Goal: Task Accomplishment & Management: Manage account settings

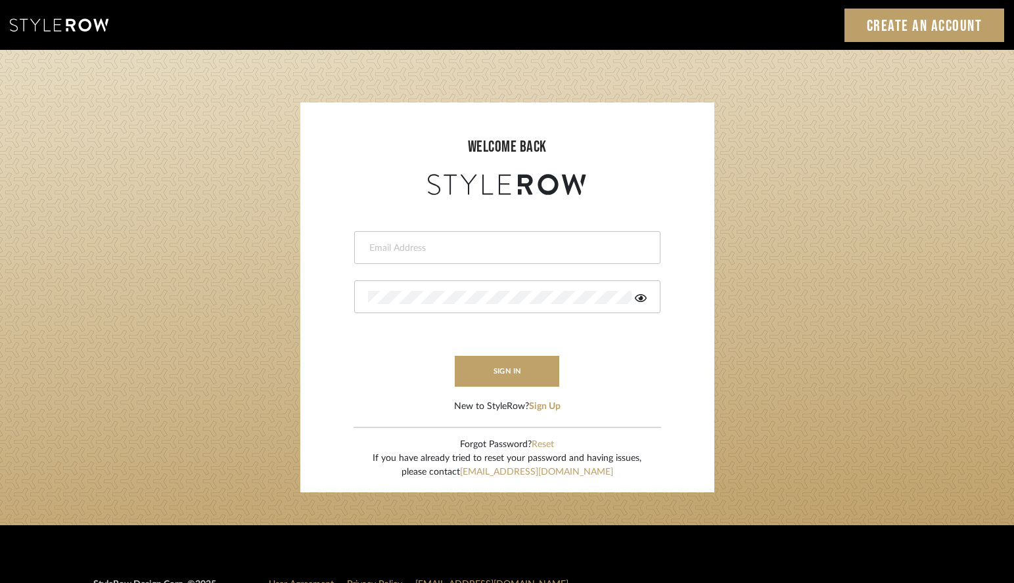
click at [438, 242] on input "email" at bounding box center [505, 248] width 275 height 13
type input "[PERSON_NAME][EMAIL_ADDRESS][DOMAIN_NAME]"
click at [455, 286] on div at bounding box center [507, 297] width 306 height 33
click at [496, 373] on button "sign in" at bounding box center [507, 371] width 105 height 31
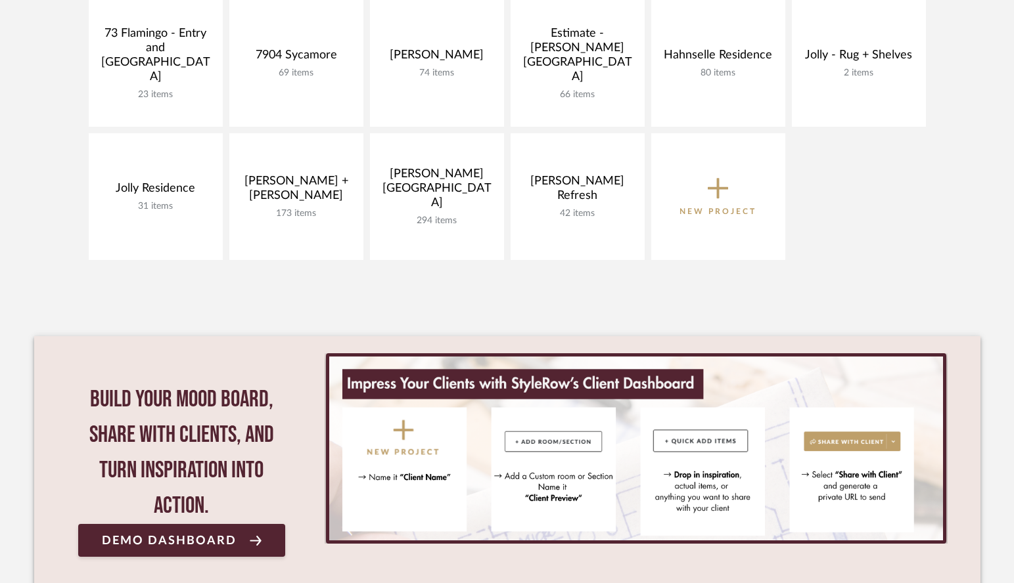
scroll to position [438, 0]
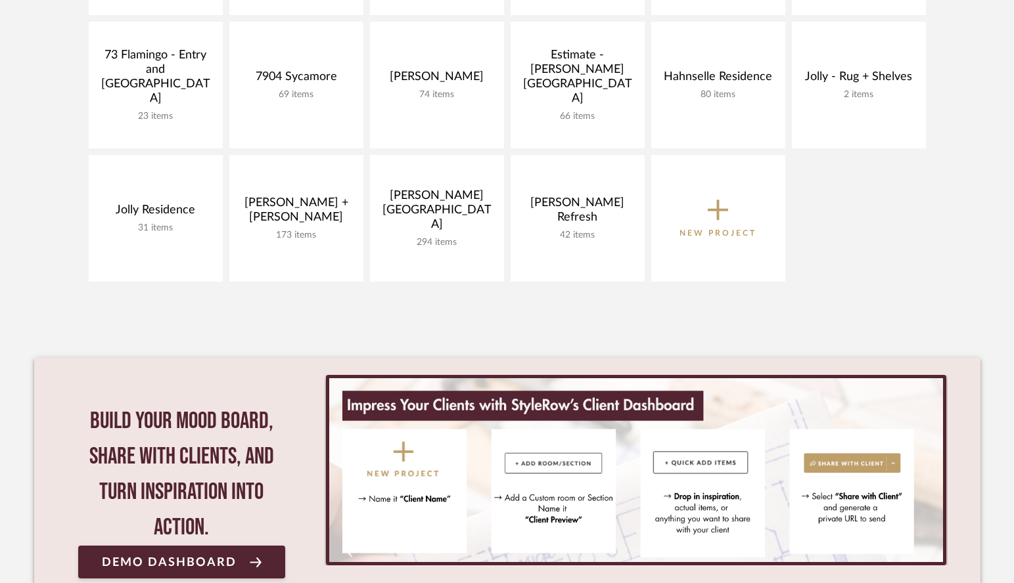
click at [717, 207] on icon at bounding box center [718, 210] width 21 height 21
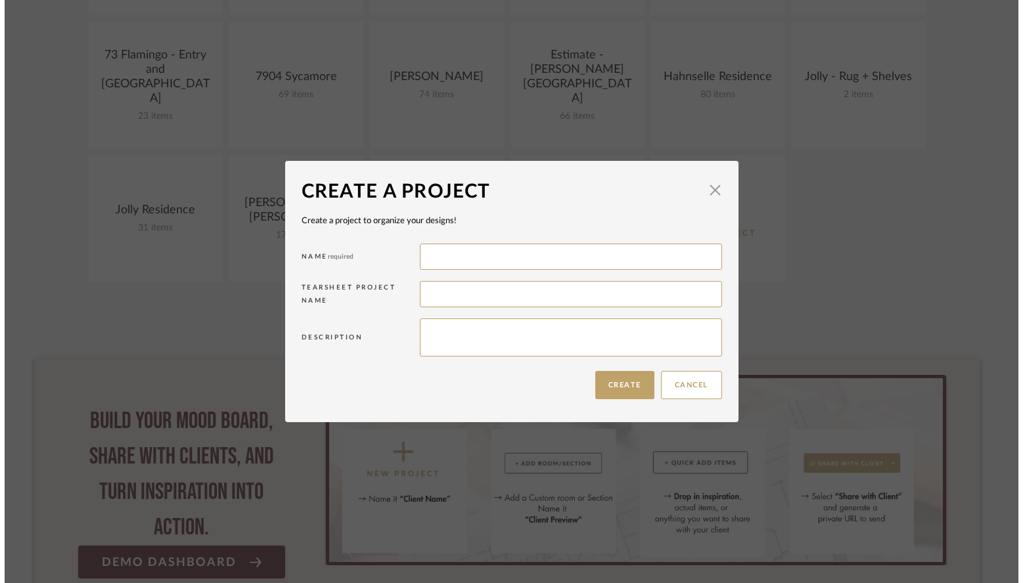
scroll to position [0, 0]
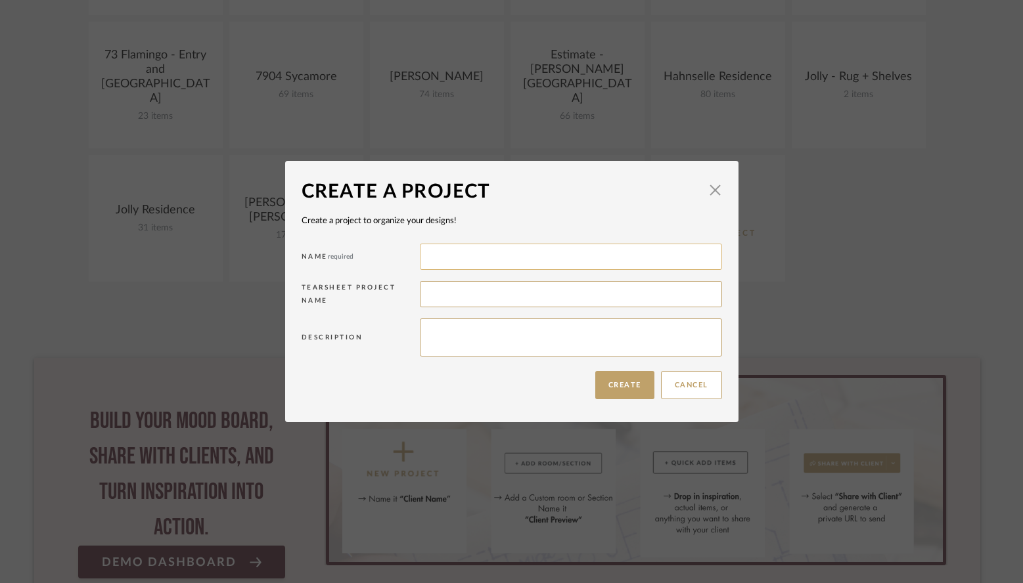
click at [541, 251] on input at bounding box center [571, 257] width 302 height 26
type input "Emily's Nursery"
click at [605, 386] on button "Create" at bounding box center [624, 385] width 59 height 28
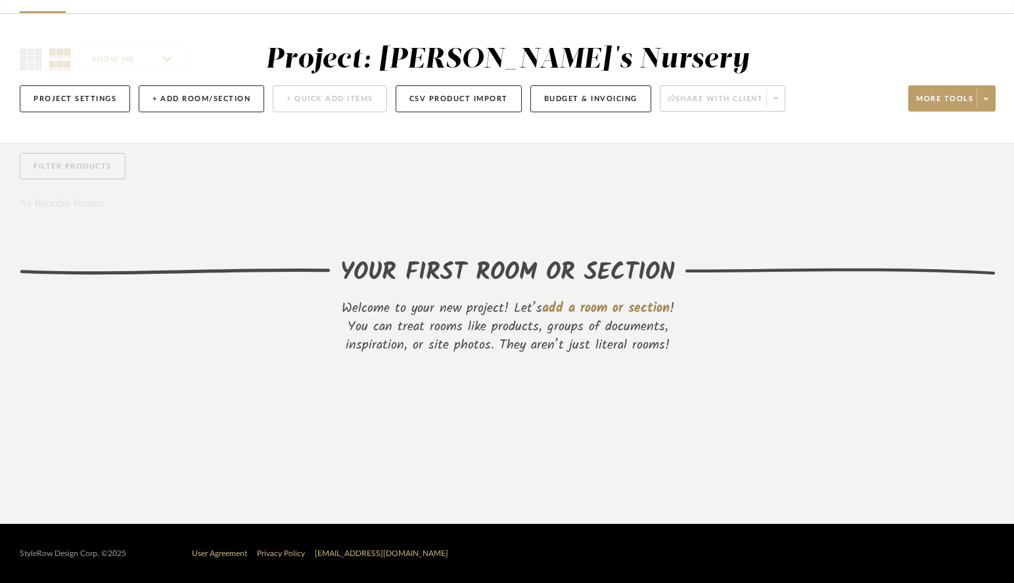
scroll to position [81, 0]
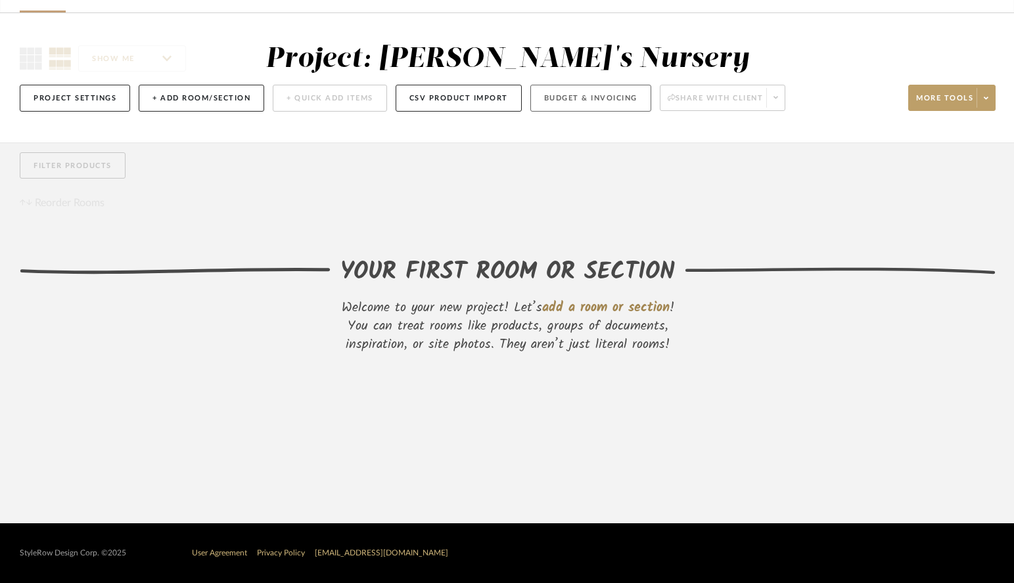
click at [574, 98] on button "Budget & Invoicing" at bounding box center [590, 98] width 121 height 27
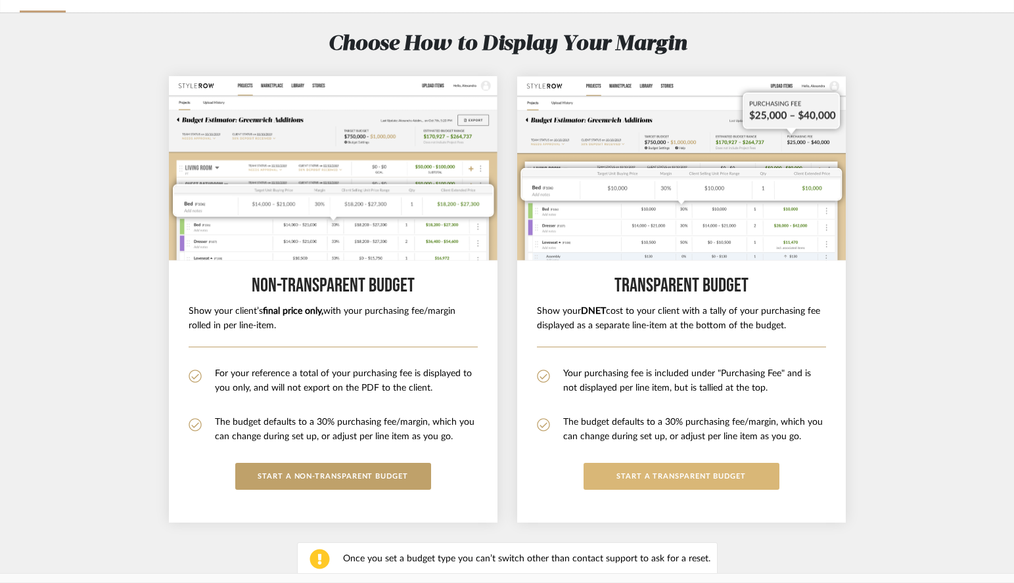
click at [672, 477] on button "START a Transparent budget" at bounding box center [681, 476] width 196 height 27
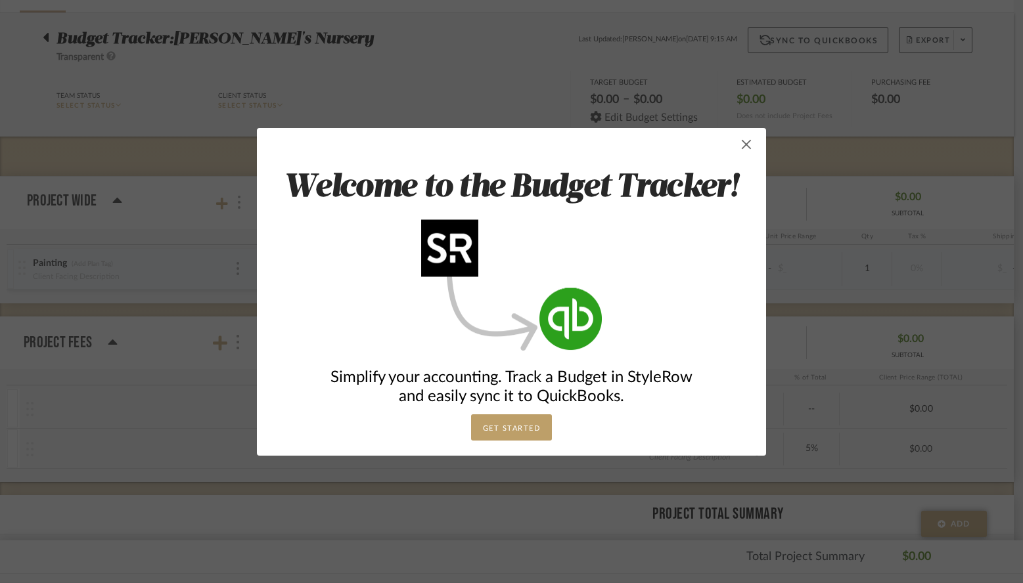
click at [744, 143] on span "button" at bounding box center [746, 144] width 26 height 26
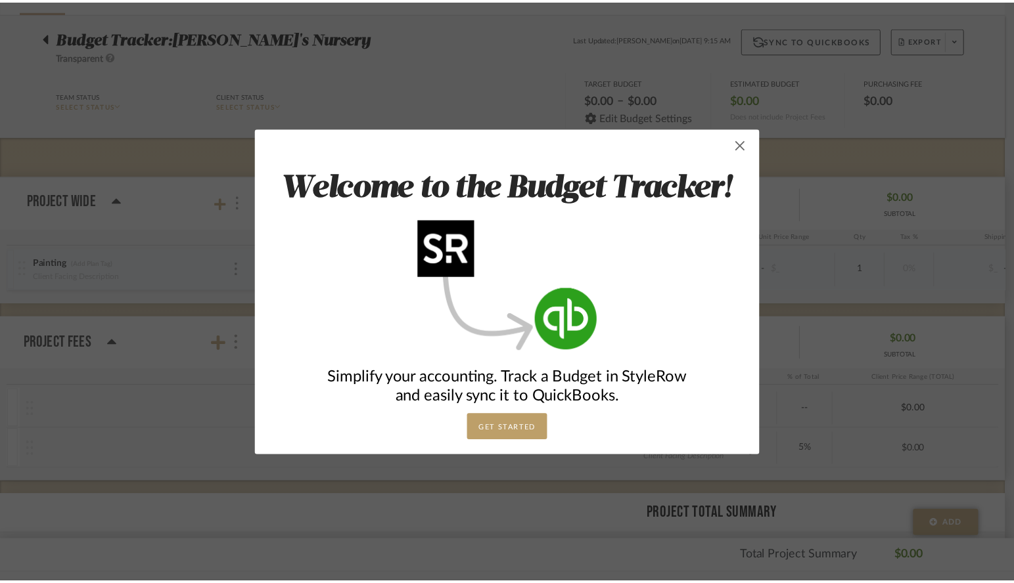
scroll to position [81, 0]
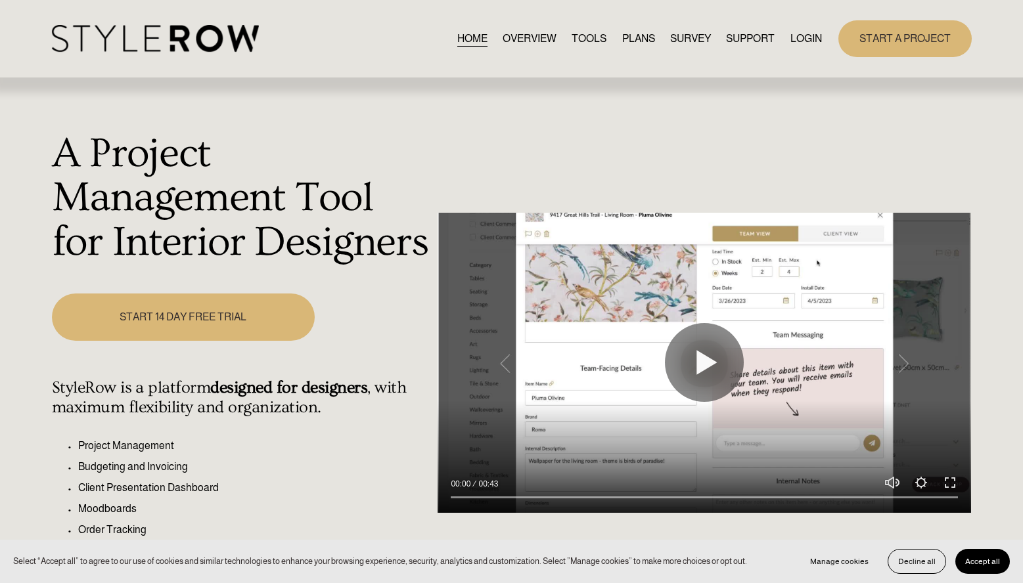
click at [773, 39] on link "LOGIN" at bounding box center [806, 39] width 32 height 18
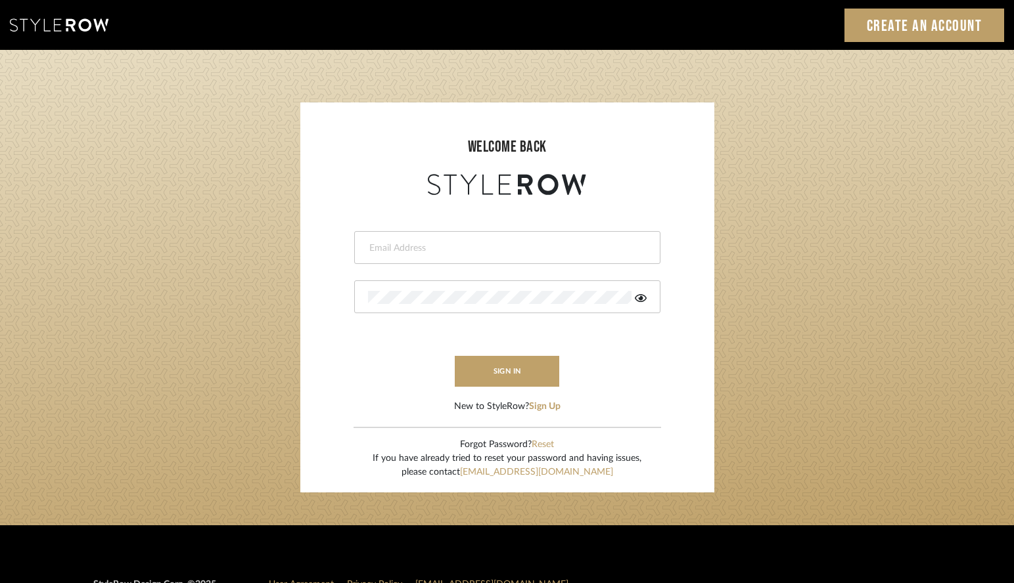
click at [491, 249] on input "email" at bounding box center [505, 248] width 275 height 13
type input "[PERSON_NAME][EMAIL_ADDRESS][DOMAIN_NAME]"
click at [508, 374] on button "sign in" at bounding box center [507, 371] width 105 height 31
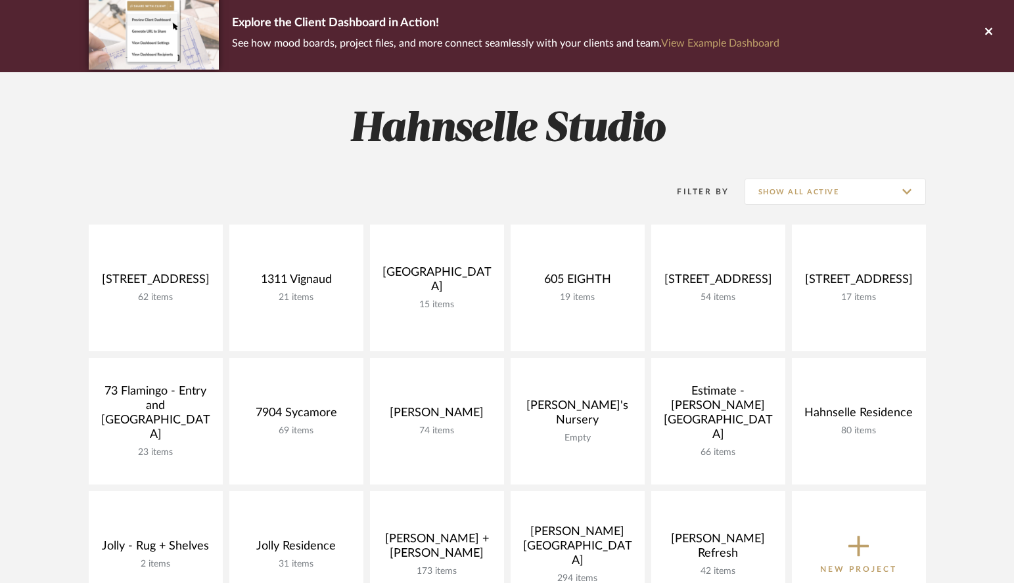
scroll to position [208, 0]
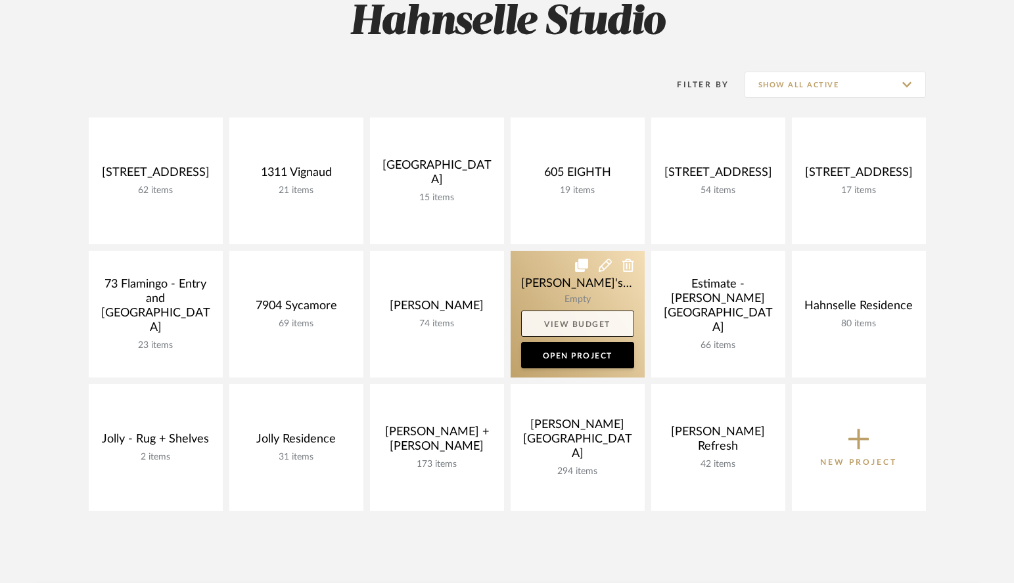
click at [585, 325] on link "View Budget" at bounding box center [577, 324] width 113 height 26
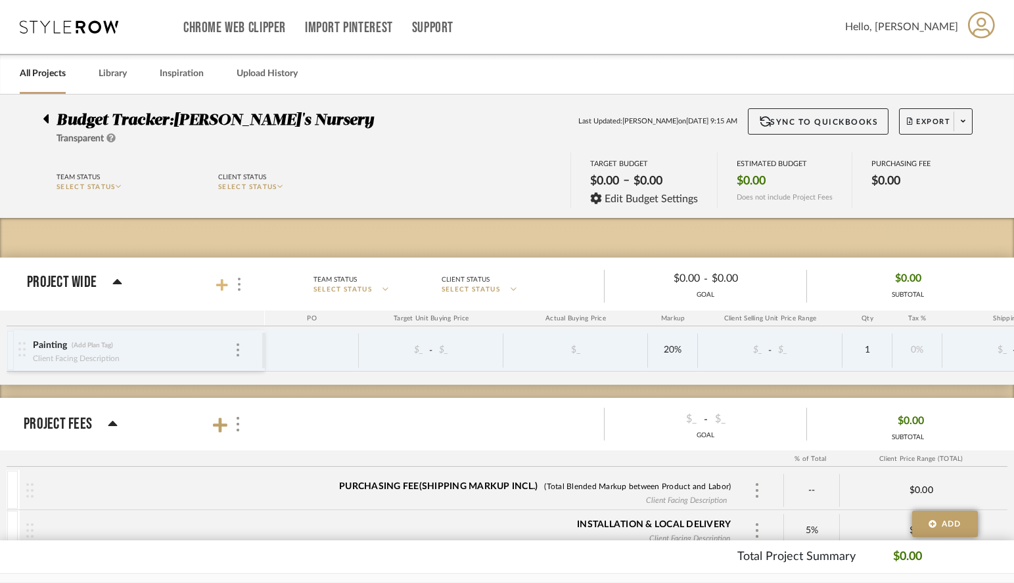
click at [221, 285] on icon at bounding box center [222, 285] width 12 height 12
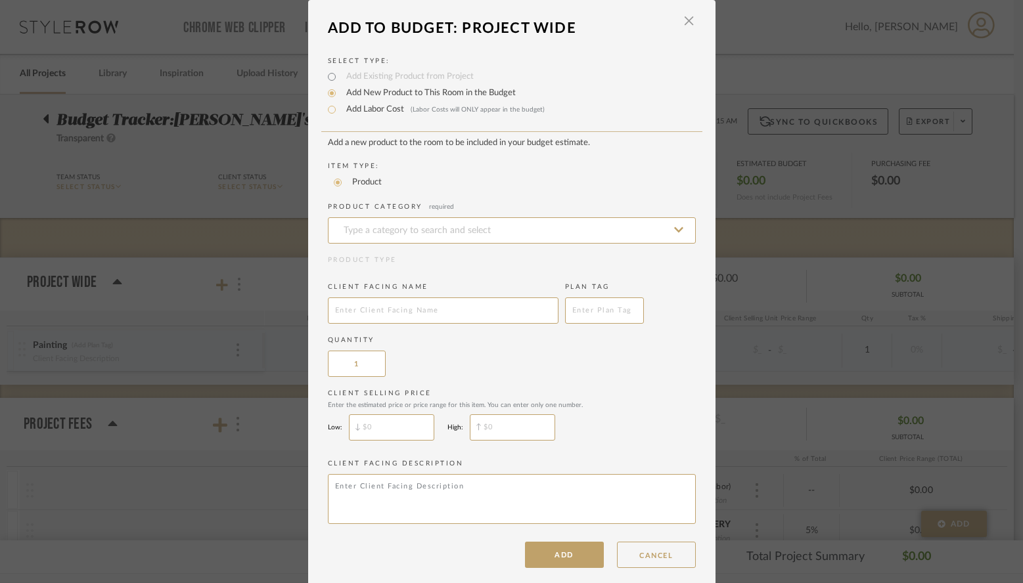
click at [752, 336] on div "LOADING" at bounding box center [511, 291] width 1023 height 583
click at [640, 558] on button "CANCEL" at bounding box center [656, 555] width 79 height 26
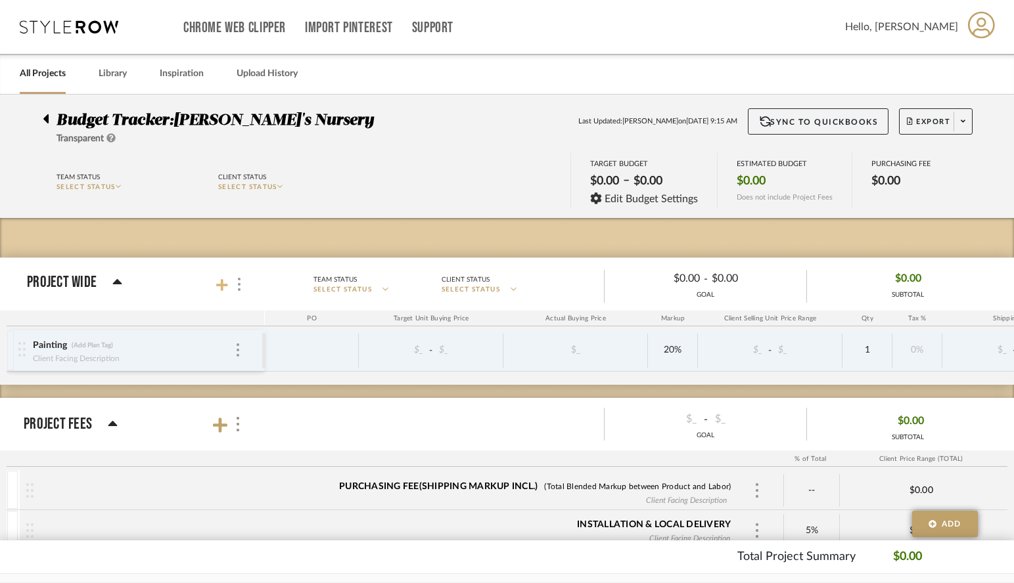
click at [222, 286] on icon at bounding box center [222, 285] width 12 height 12
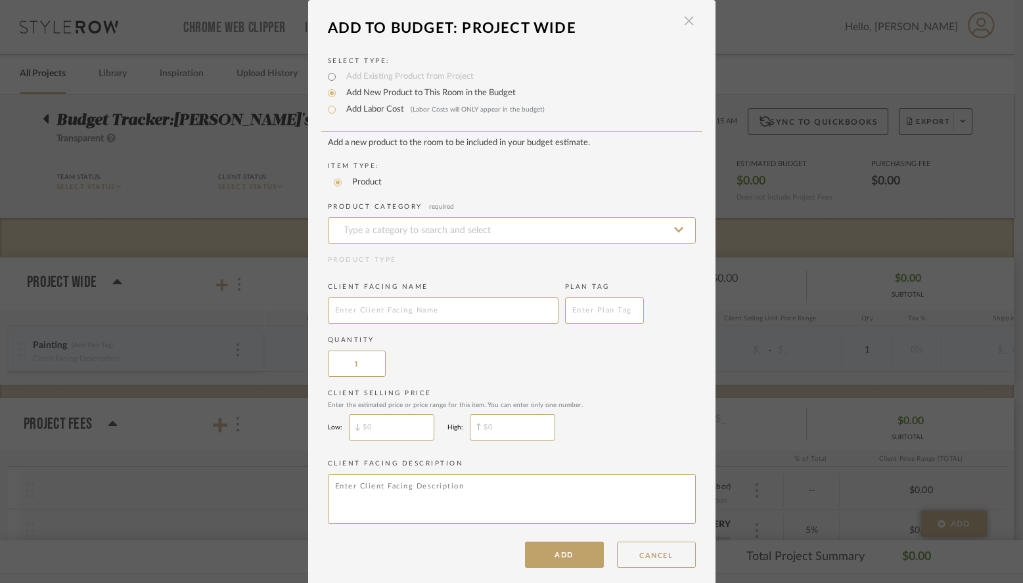
click at [685, 24] on span "button" at bounding box center [689, 21] width 26 height 26
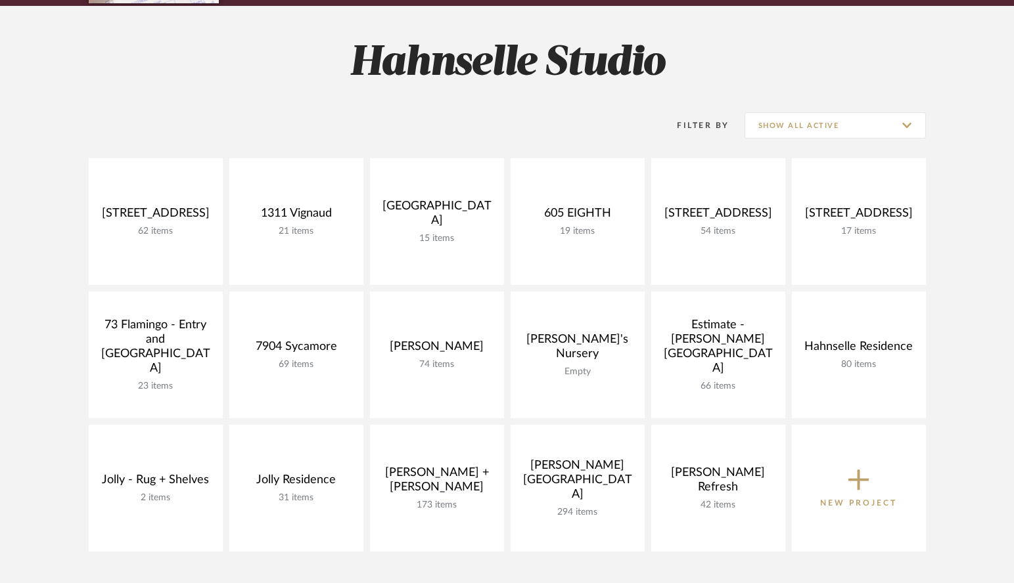
scroll to position [208, 0]
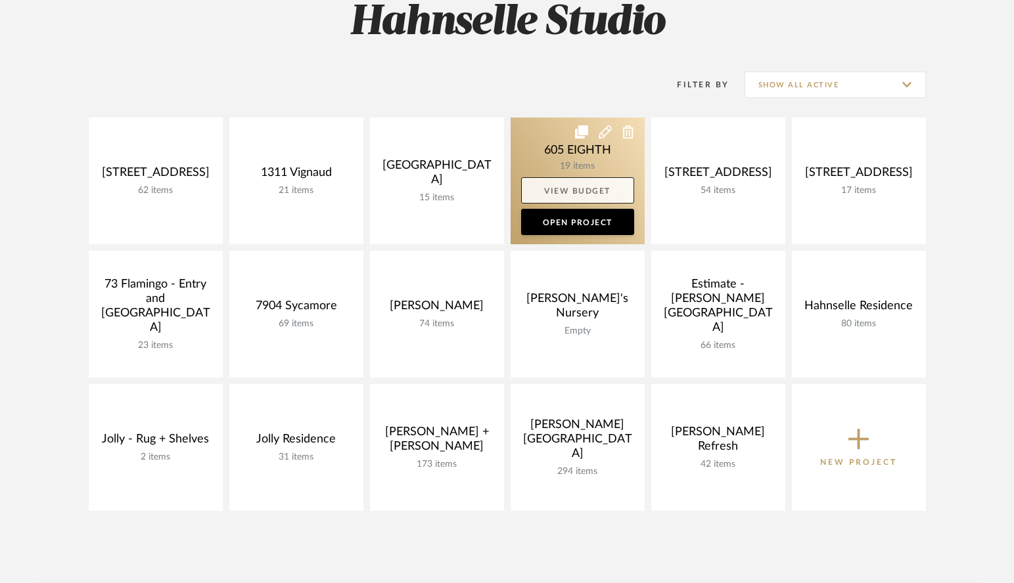
click at [599, 196] on link "View Budget" at bounding box center [577, 190] width 113 height 26
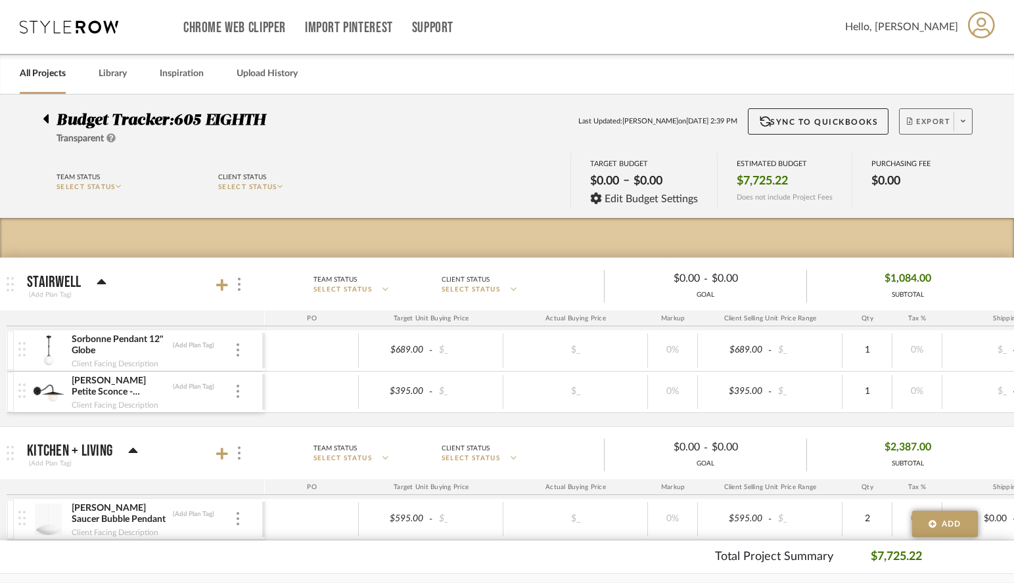
click at [935, 120] on span "Export" at bounding box center [928, 127] width 43 height 20
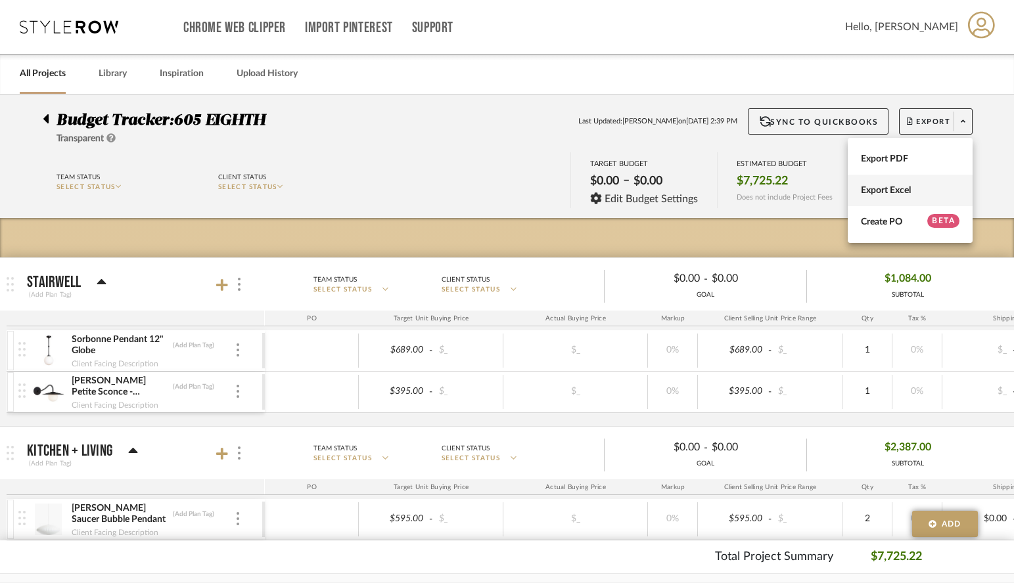
click at [904, 192] on span "Export Excel" at bounding box center [910, 190] width 99 height 11
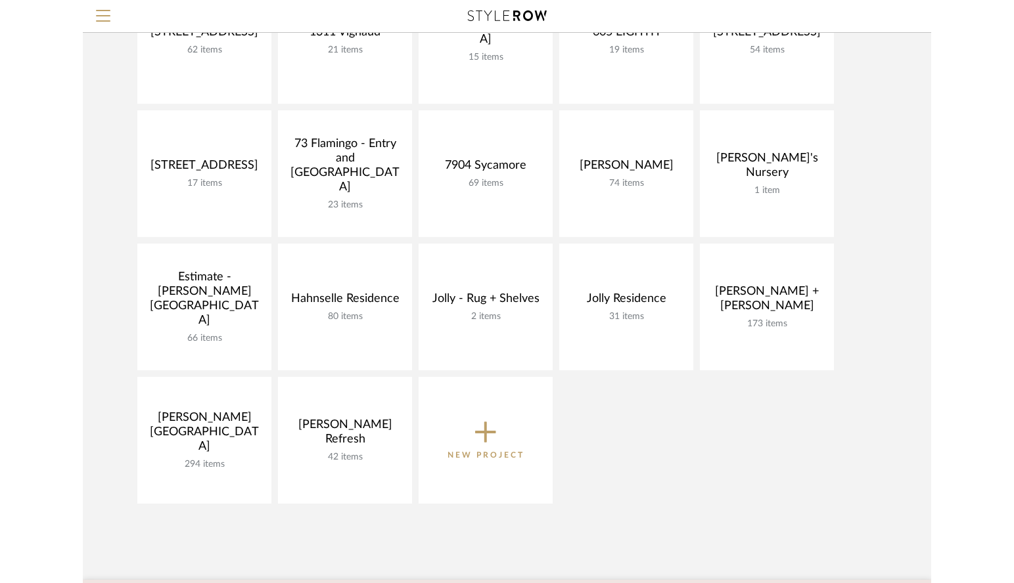
scroll to position [287, 0]
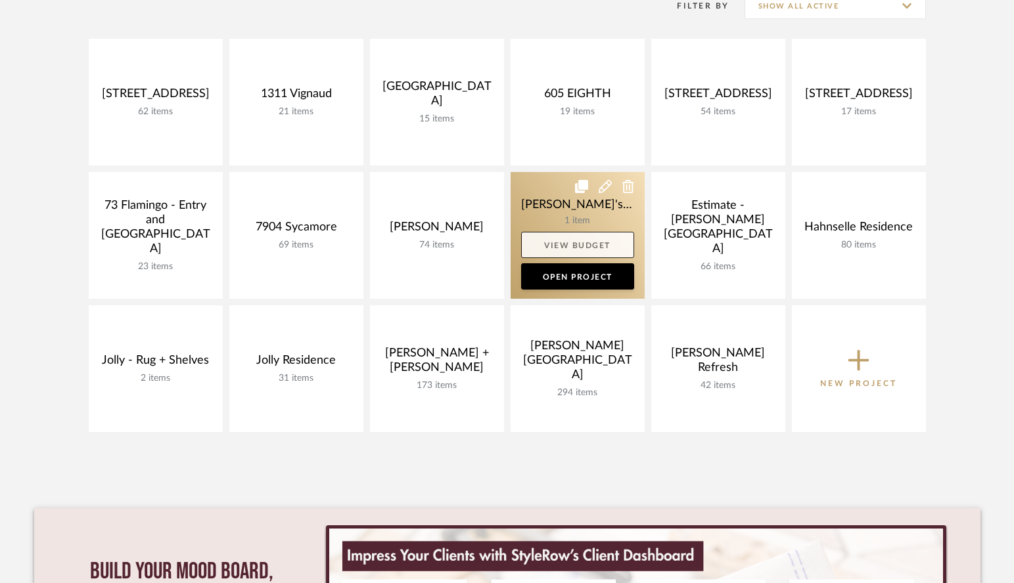
click at [567, 242] on link "View Budget" at bounding box center [577, 245] width 113 height 26
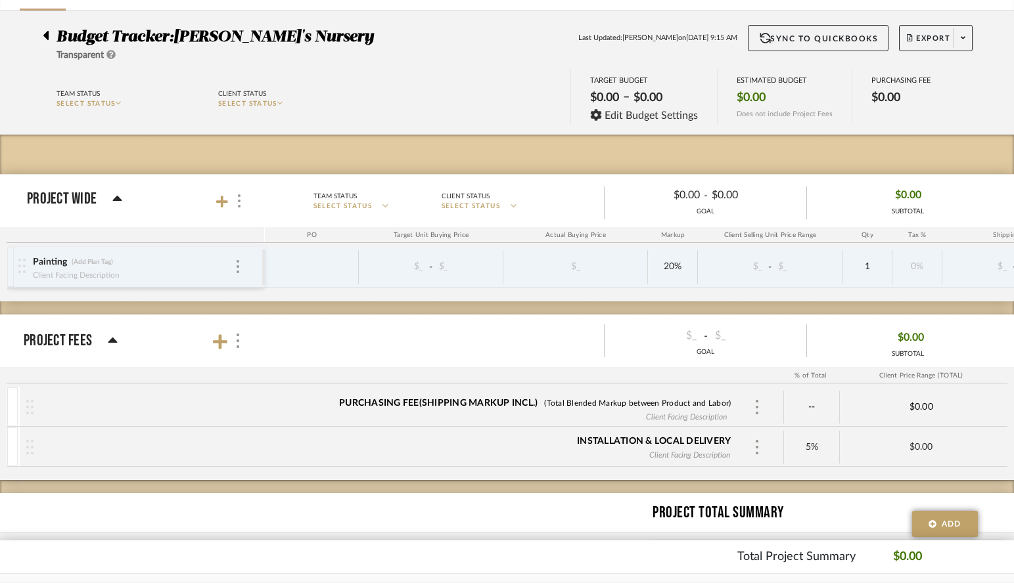
scroll to position [100, 0]
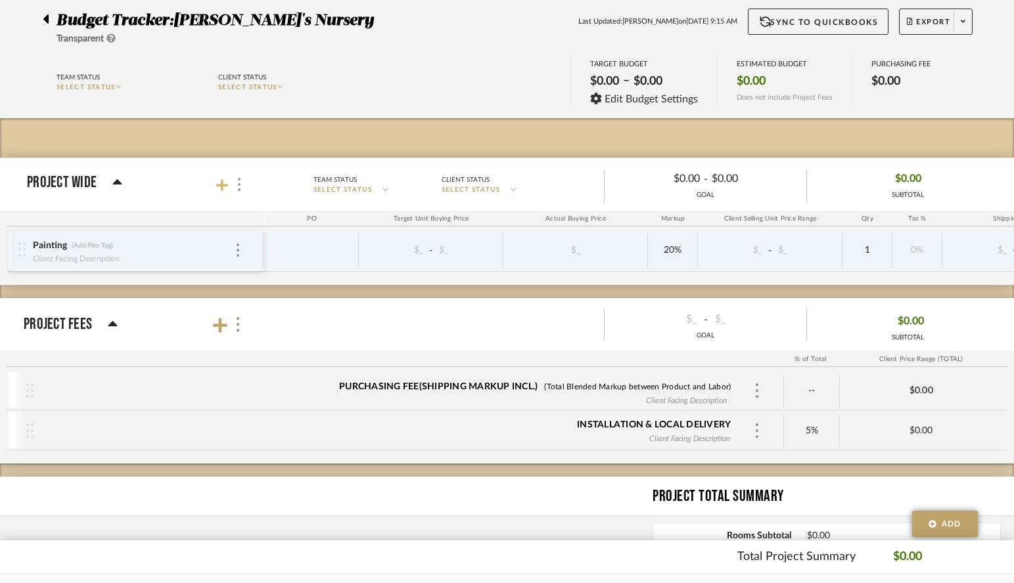
click at [222, 184] on icon at bounding box center [222, 185] width 12 height 12
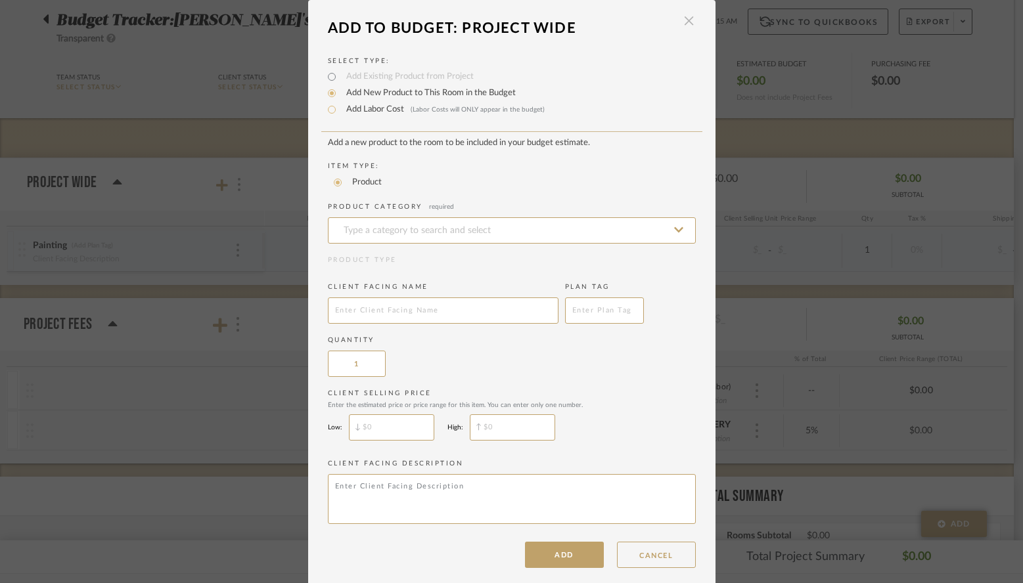
click at [685, 21] on span "button" at bounding box center [689, 21] width 26 height 26
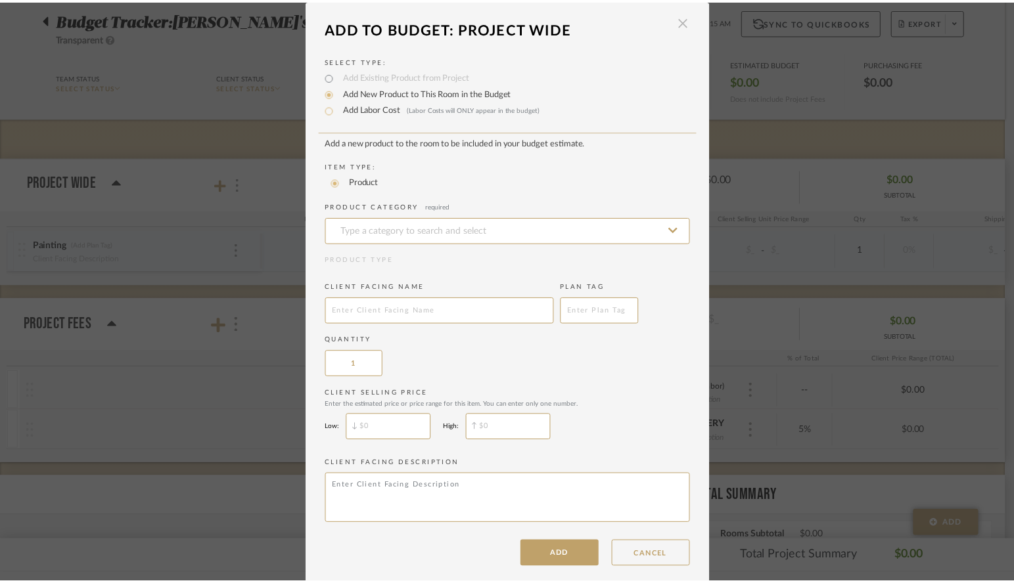
scroll to position [100, 0]
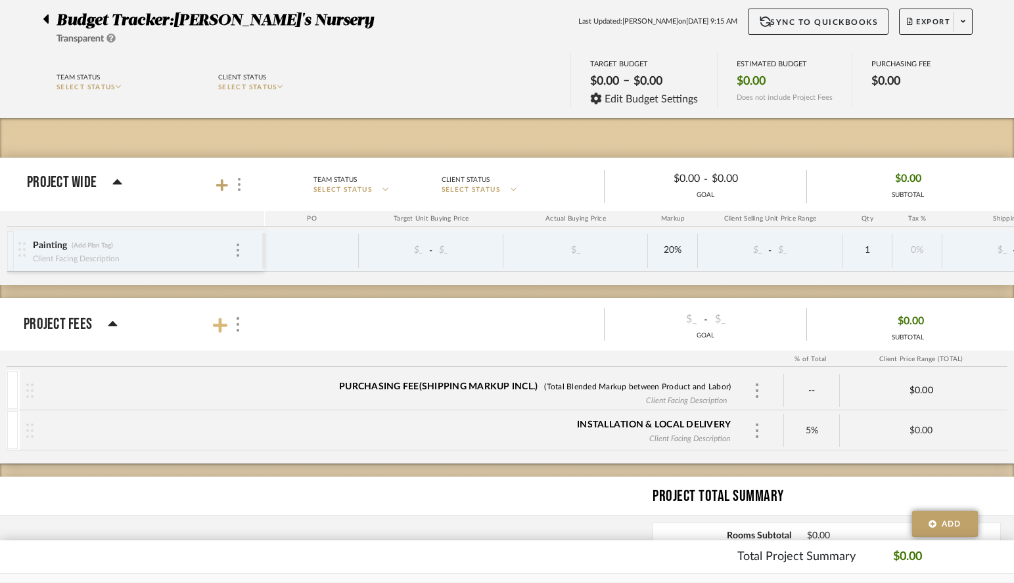
click at [219, 326] on icon at bounding box center [220, 325] width 14 height 14
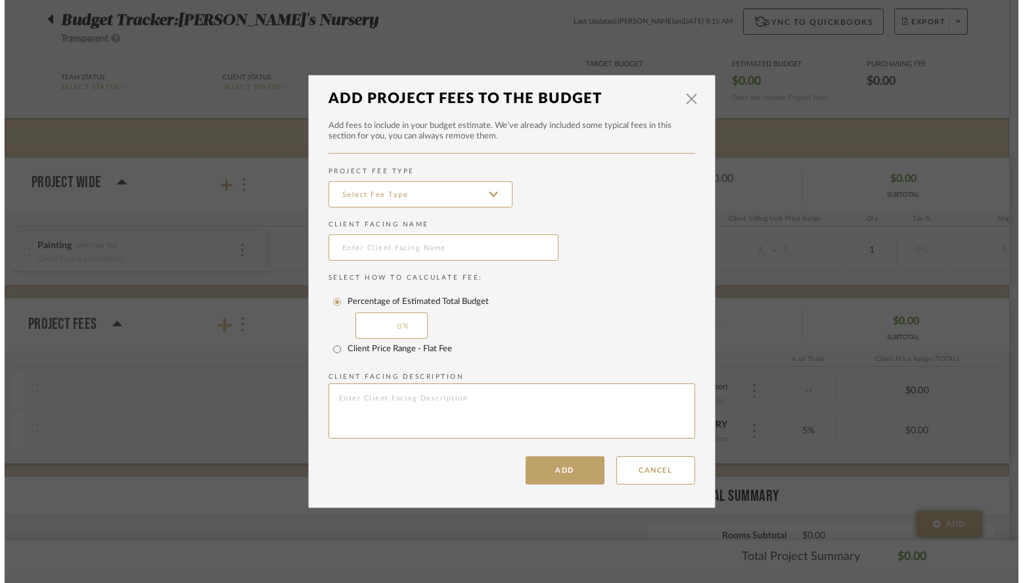
scroll to position [0, 0]
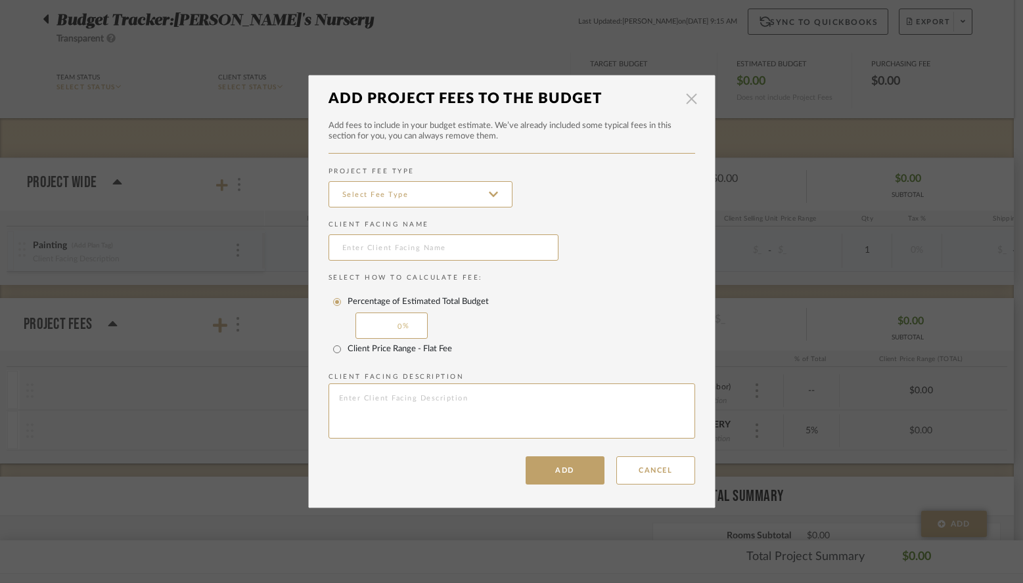
click at [689, 101] on span "button" at bounding box center [692, 98] width 26 height 26
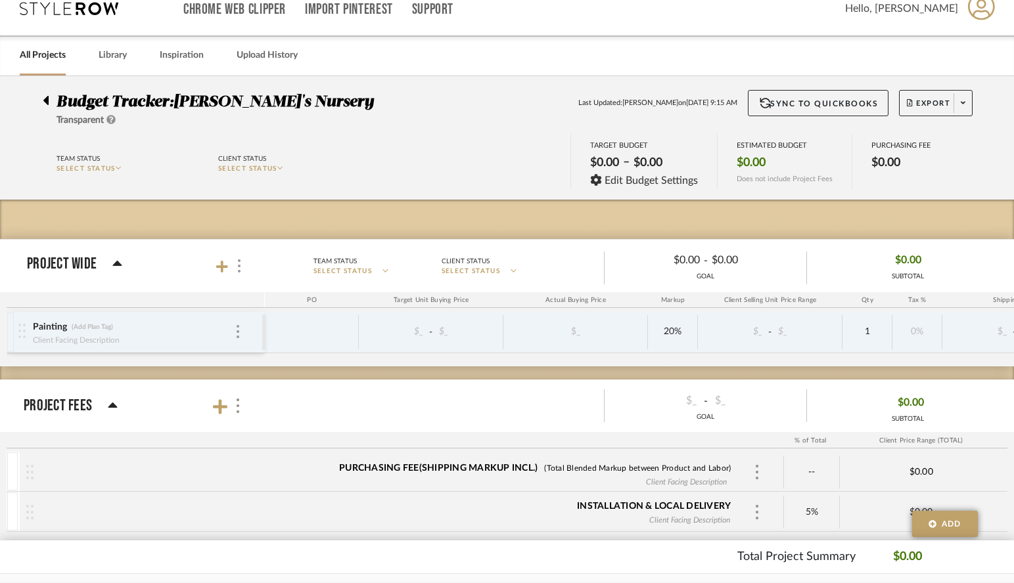
scroll to position [16, 0]
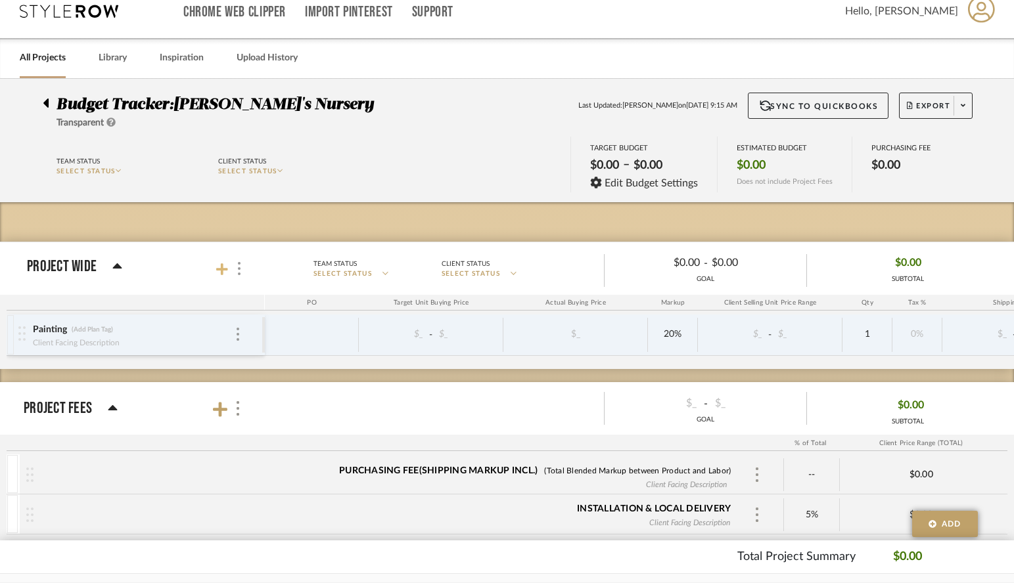
click at [221, 269] on icon at bounding box center [222, 269] width 12 height 12
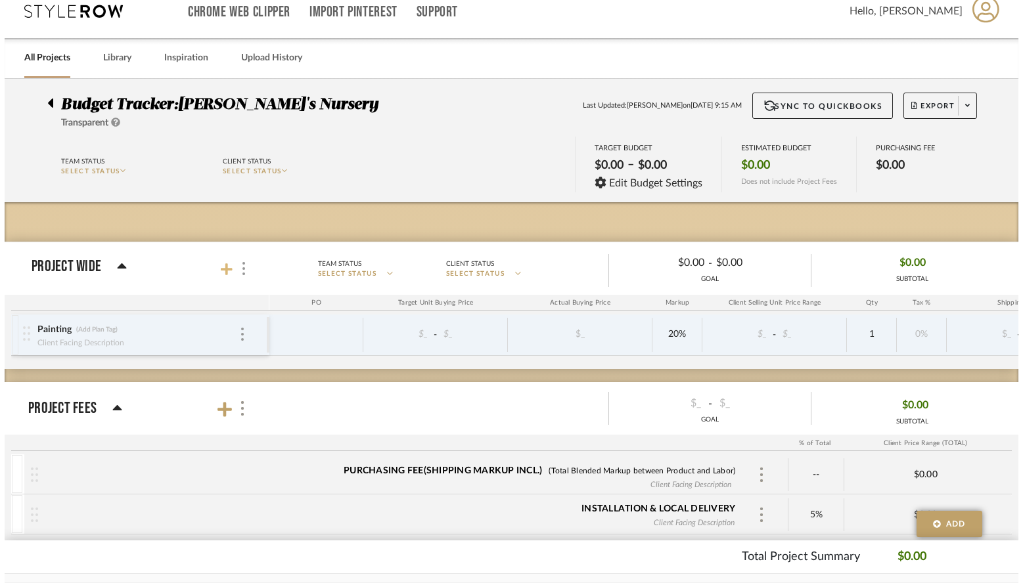
scroll to position [0, 0]
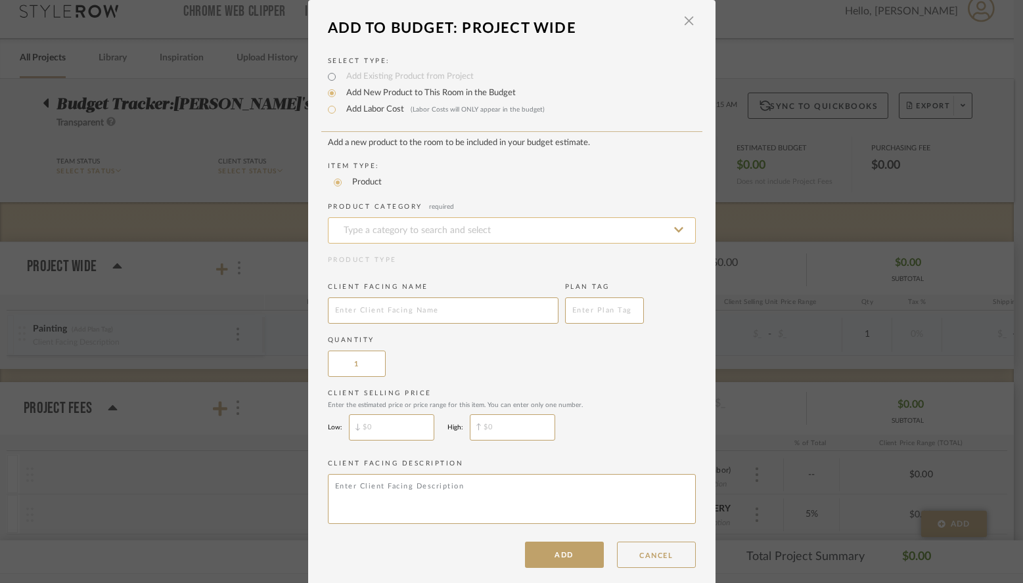
click at [346, 232] on input at bounding box center [512, 230] width 368 height 26
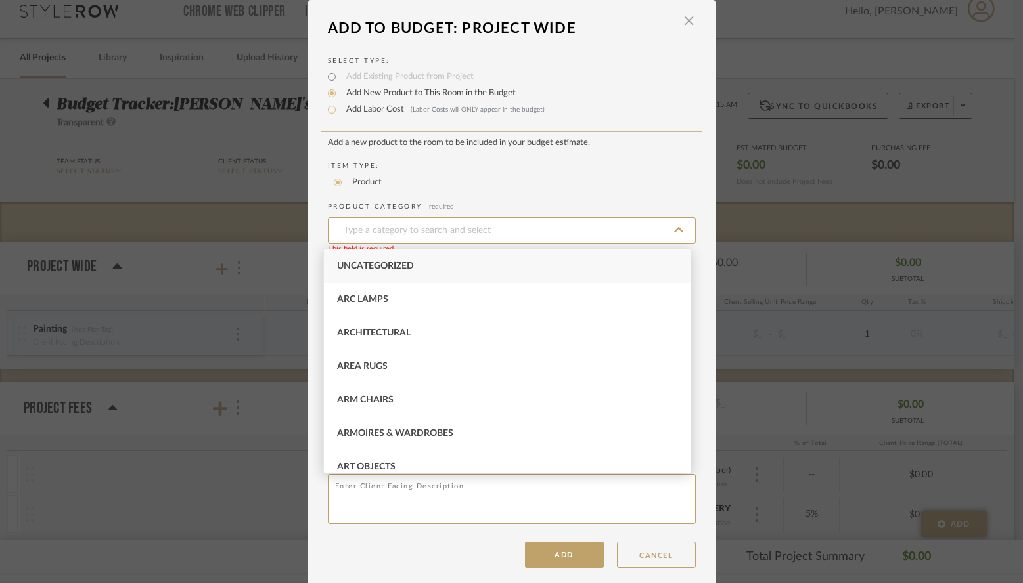
click at [244, 226] on div "LOADING" at bounding box center [511, 291] width 1023 height 583
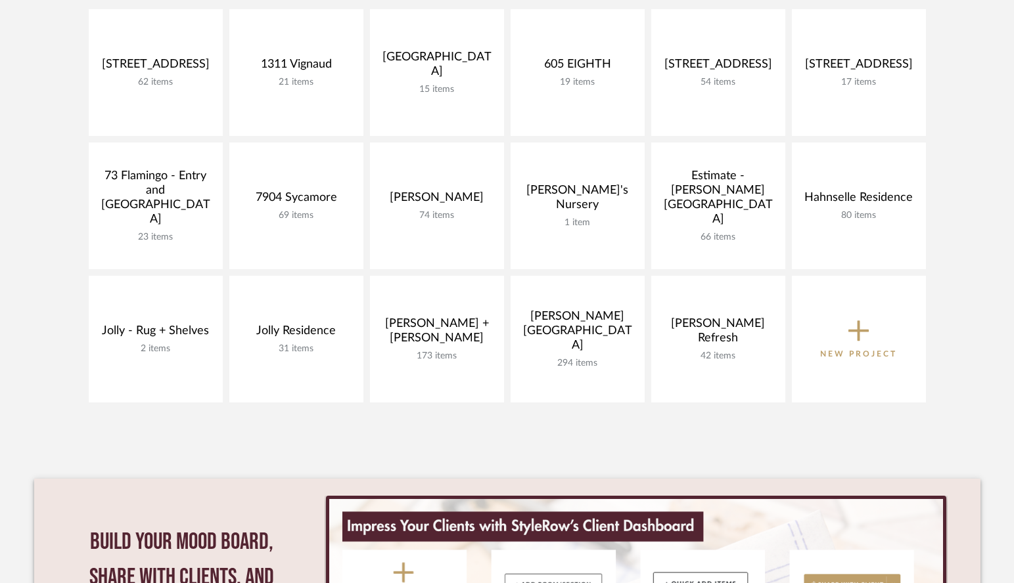
scroll to position [273, 0]
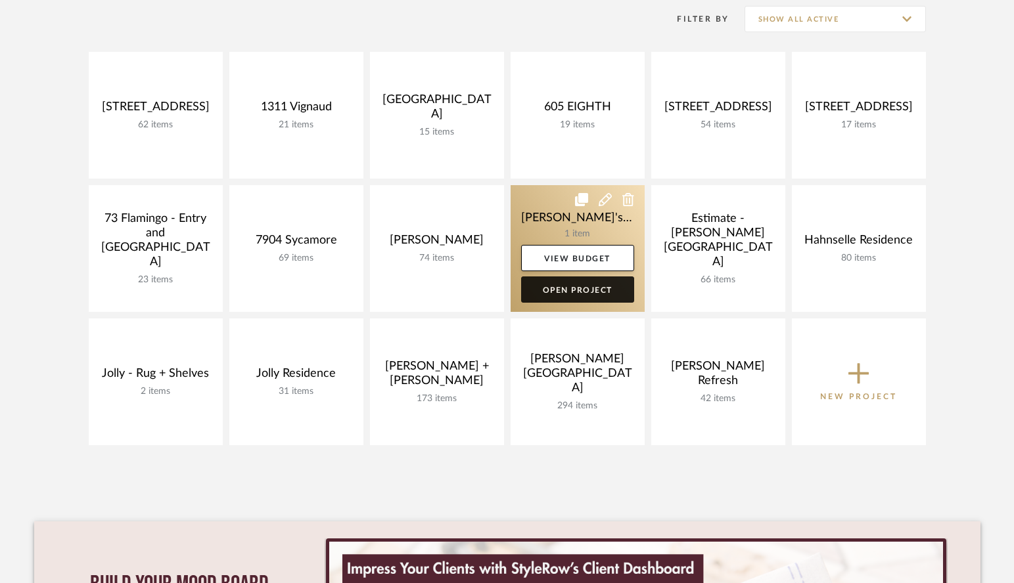
click at [586, 292] on link "Open Project" at bounding box center [577, 290] width 113 height 26
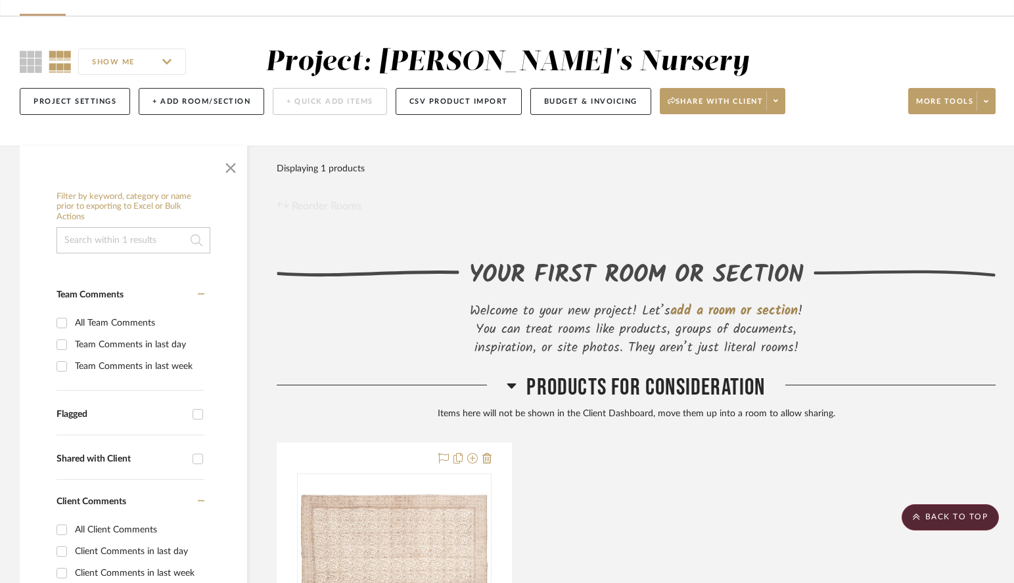
scroll to position [72, 0]
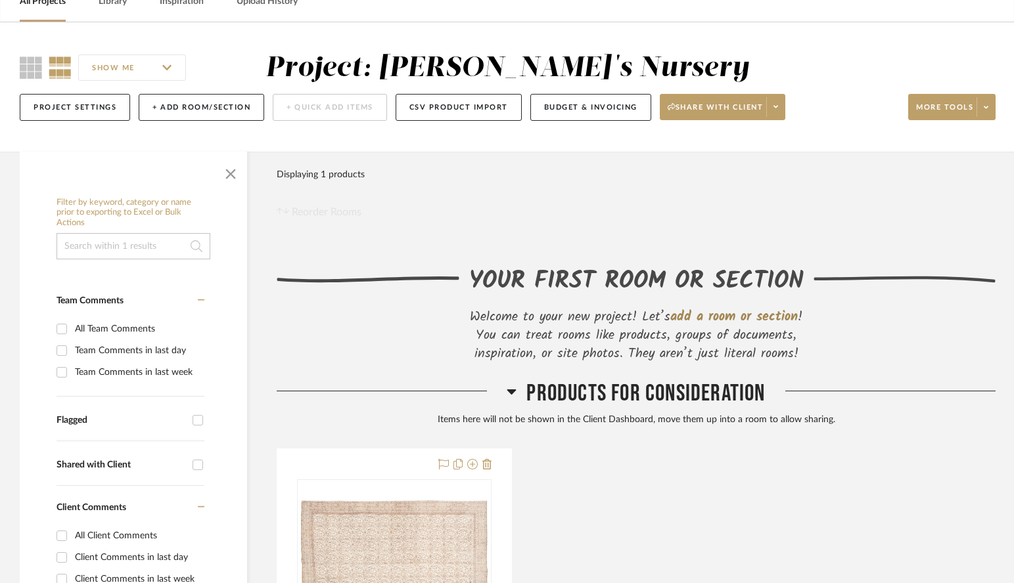
click at [700, 316] on span "add a room or section" at bounding box center [733, 317] width 127 height 21
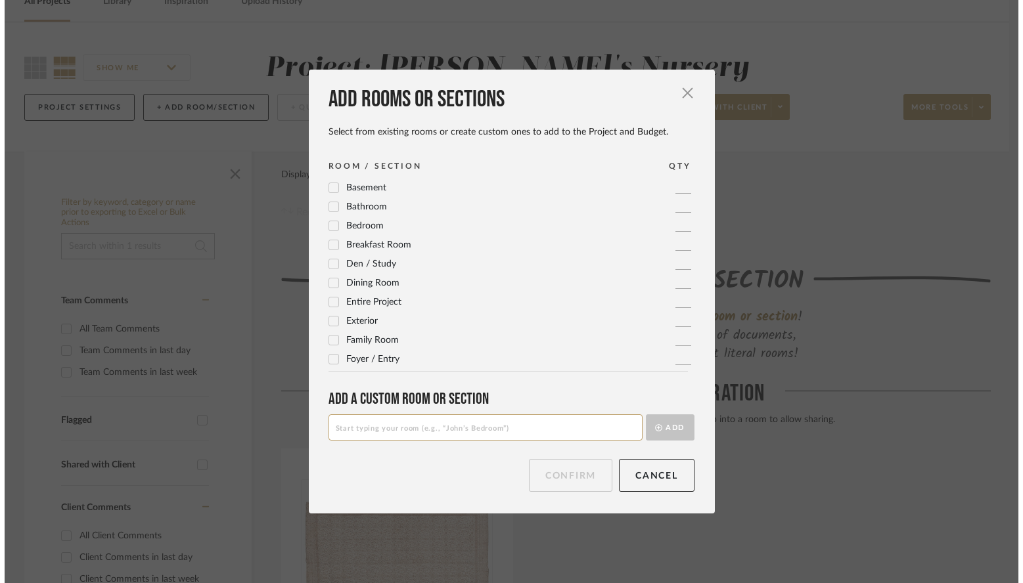
scroll to position [0, 0]
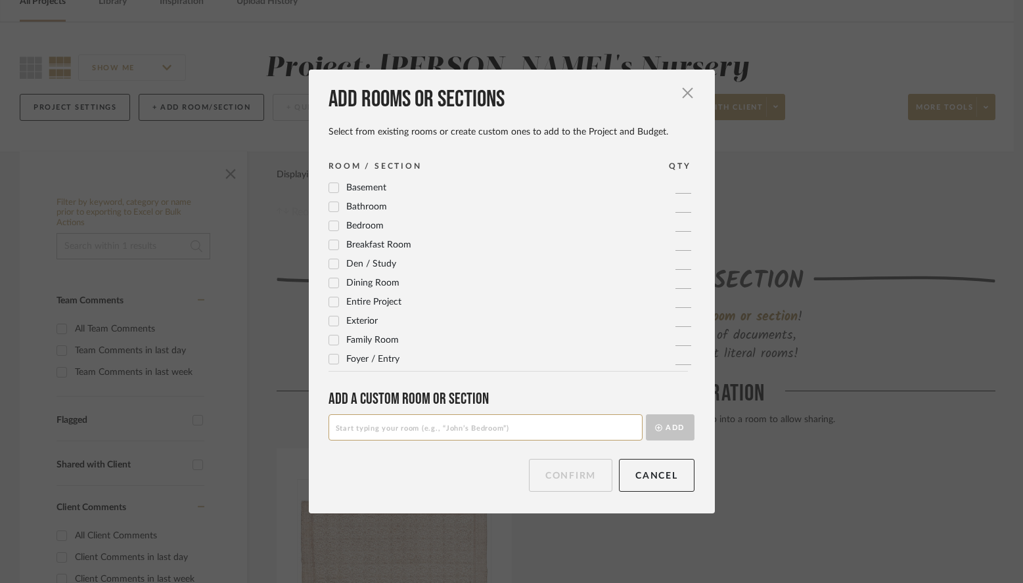
click at [409, 434] on input at bounding box center [485, 428] width 314 height 26
type input "B"
type input "Nursery"
click at [667, 428] on button "Add" at bounding box center [670, 428] width 49 height 26
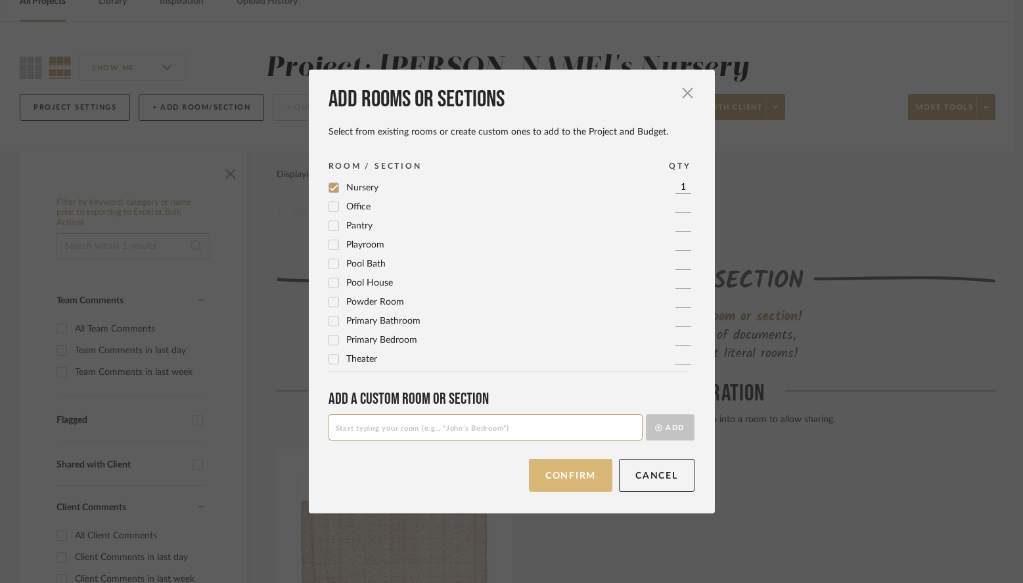
click at [580, 476] on button "Confirm" at bounding box center [570, 475] width 83 height 33
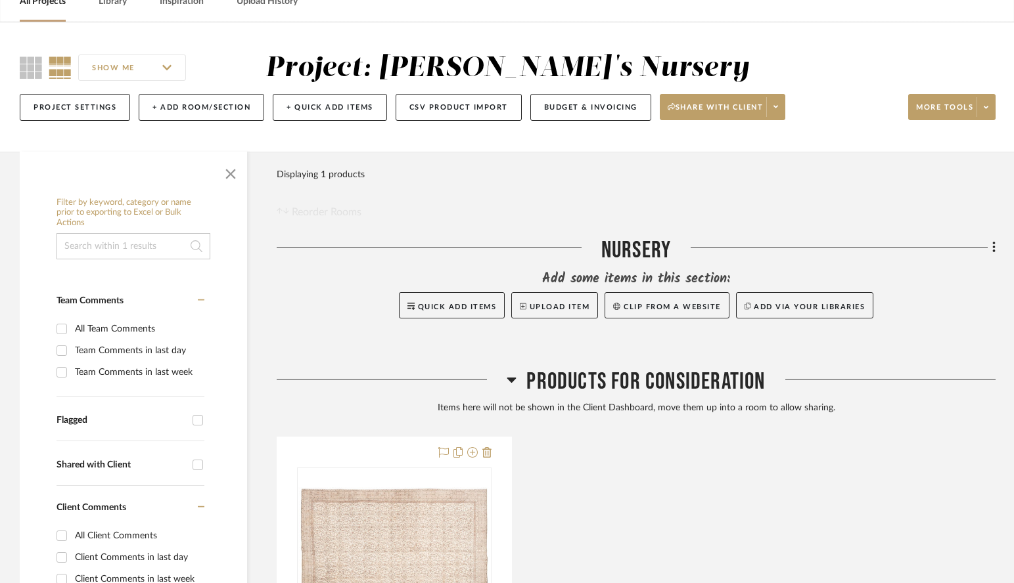
scroll to position [133, 0]
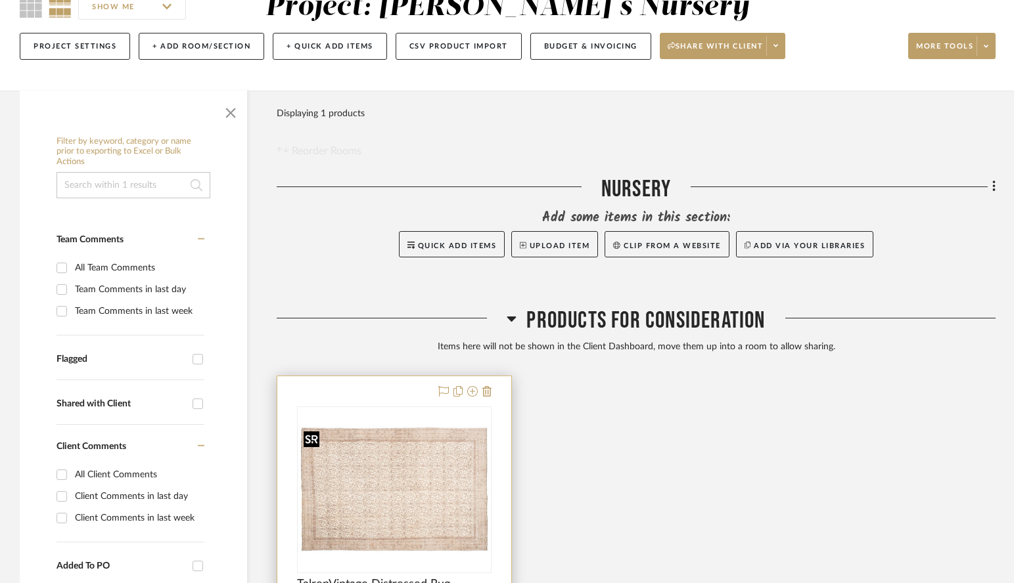
click at [407, 463] on img "0" at bounding box center [394, 489] width 192 height 127
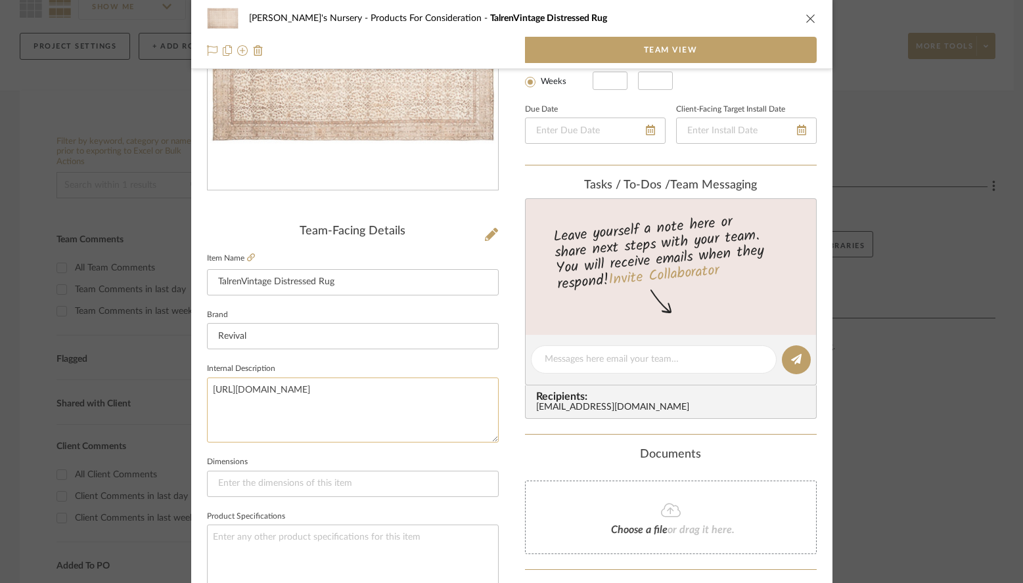
scroll to position [318, 0]
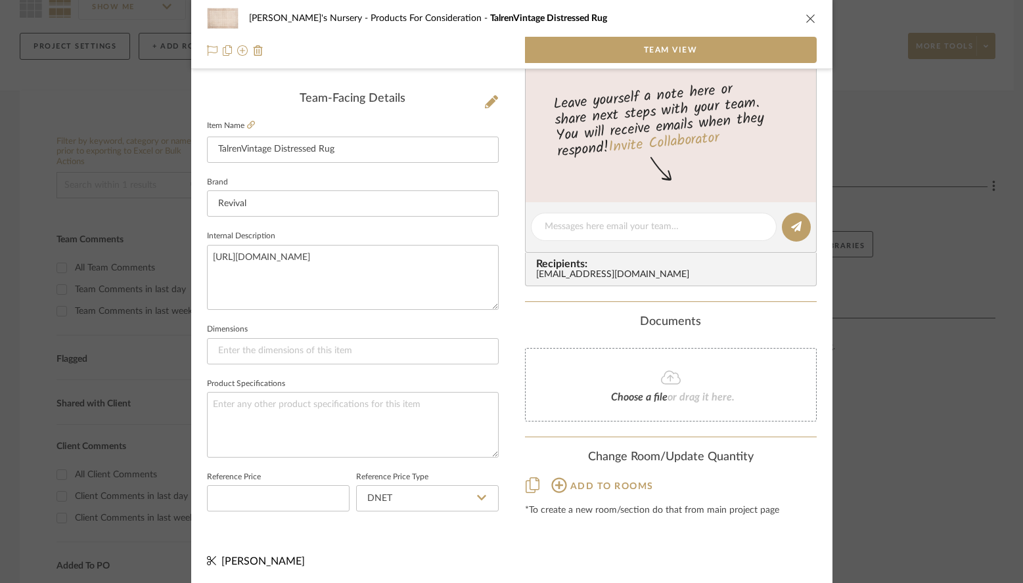
click at [554, 486] on icon at bounding box center [558, 485] width 15 height 15
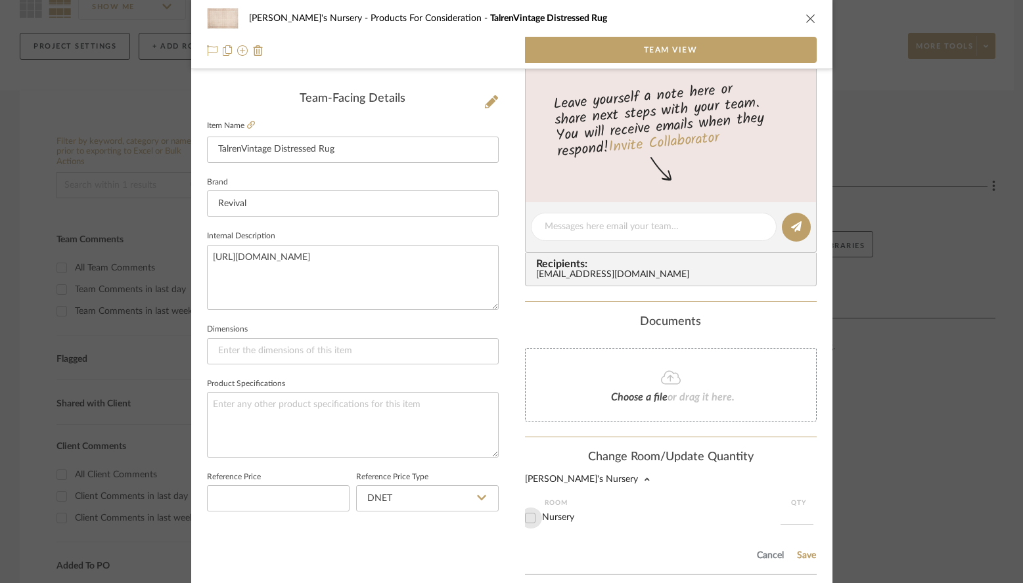
click at [528, 520] on input "Nursery" at bounding box center [530, 518] width 21 height 21
checkbox input "true"
type input "1"
click at [803, 556] on button "Save" at bounding box center [806, 556] width 20 height 11
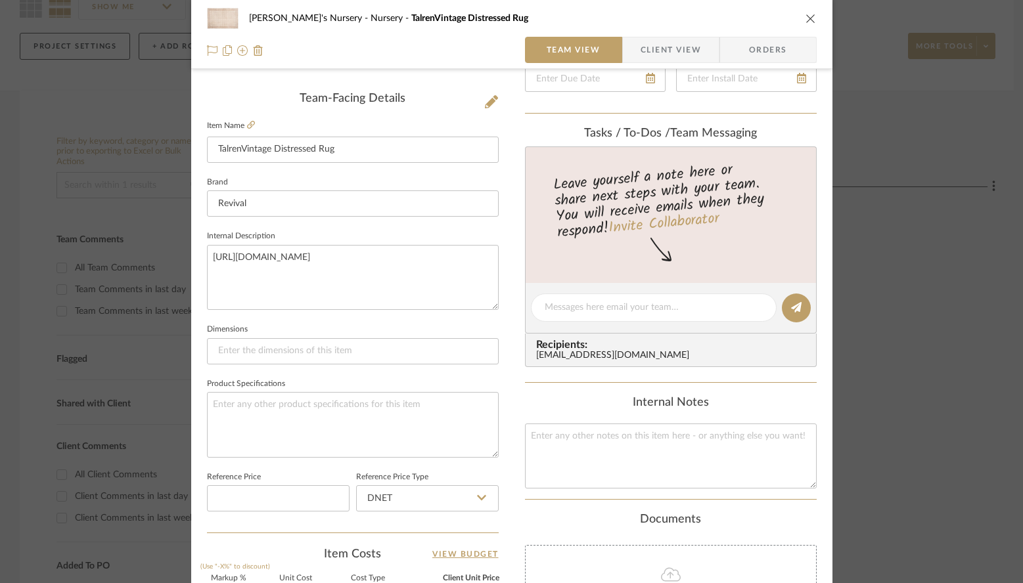
click at [805, 14] on icon "close" at bounding box center [810, 18] width 11 height 11
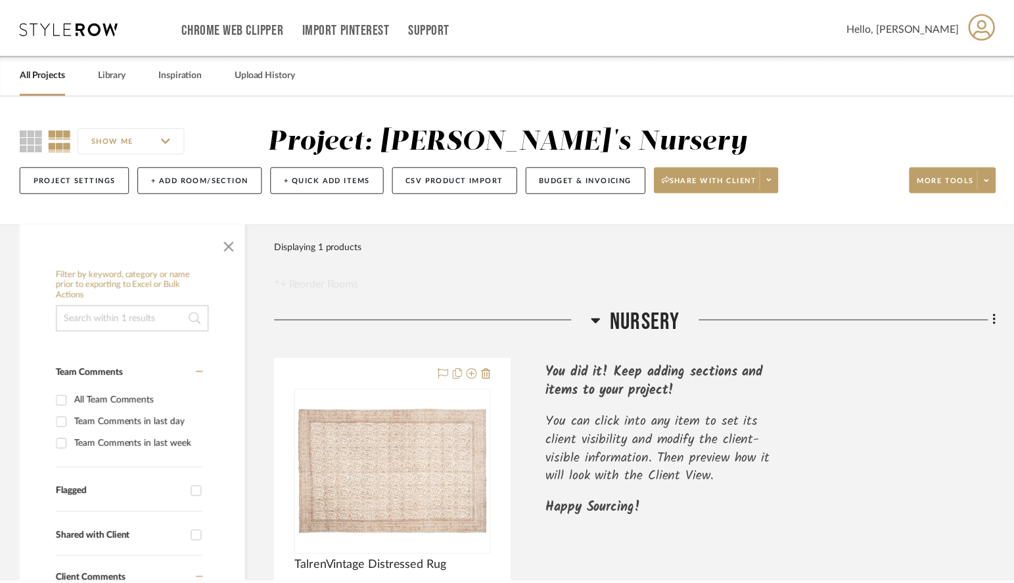
scroll to position [133, 0]
